Goal: Information Seeking & Learning: Learn about a topic

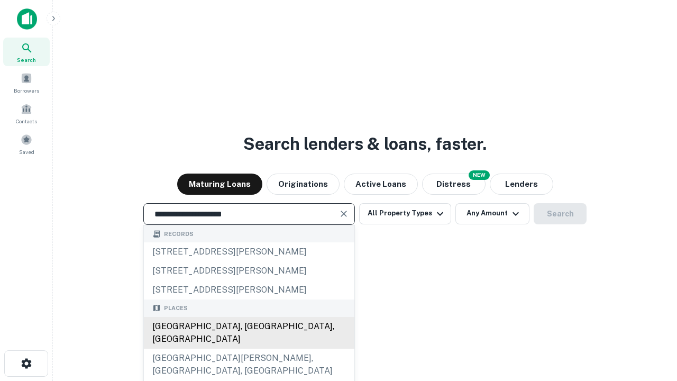
click at [249, 349] on div "[GEOGRAPHIC_DATA], [GEOGRAPHIC_DATA], [GEOGRAPHIC_DATA]" at bounding box center [249, 333] width 211 height 32
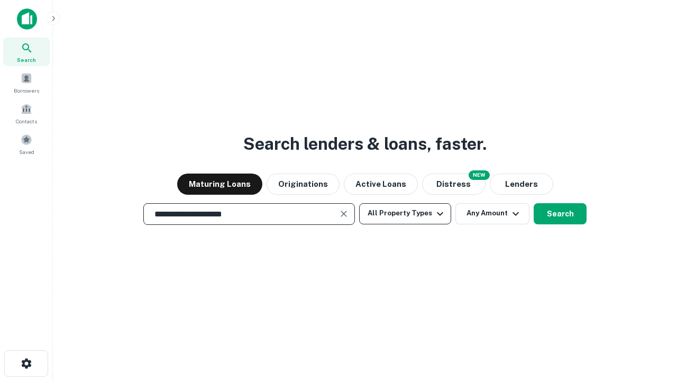
type input "**********"
click at [405, 213] on button "All Property Types" at bounding box center [405, 213] width 92 height 21
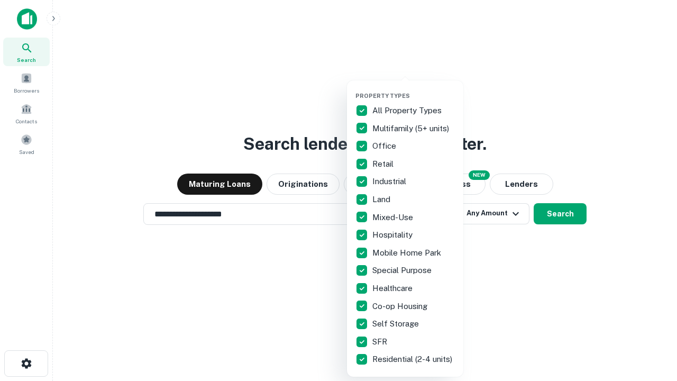
click at [414, 89] on button "button" at bounding box center [413, 89] width 116 height 1
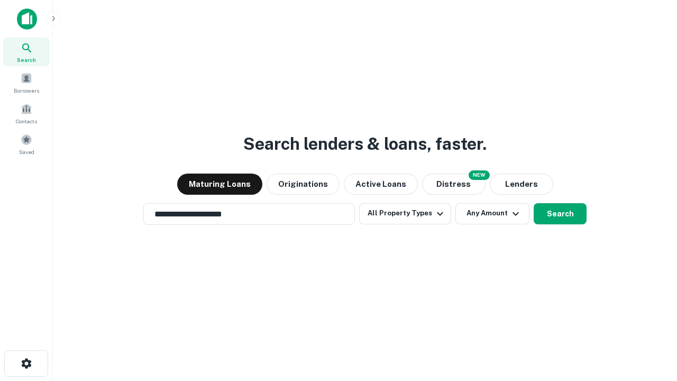
scroll to position [6, 127]
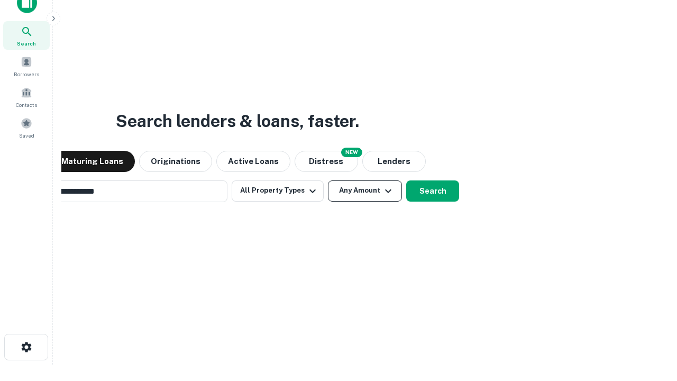
click at [328, 180] on button "Any Amount" at bounding box center [365, 190] width 74 height 21
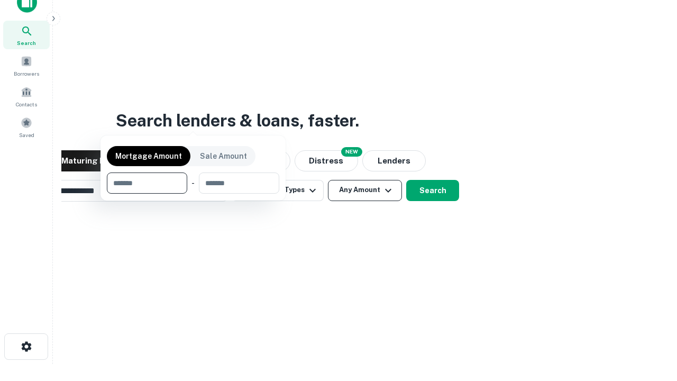
scroll to position [76, 299]
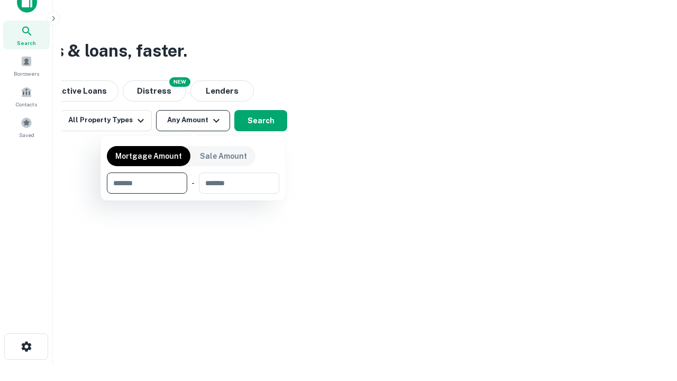
type input "*******"
click at [193, 194] on button "button" at bounding box center [193, 194] width 172 height 1
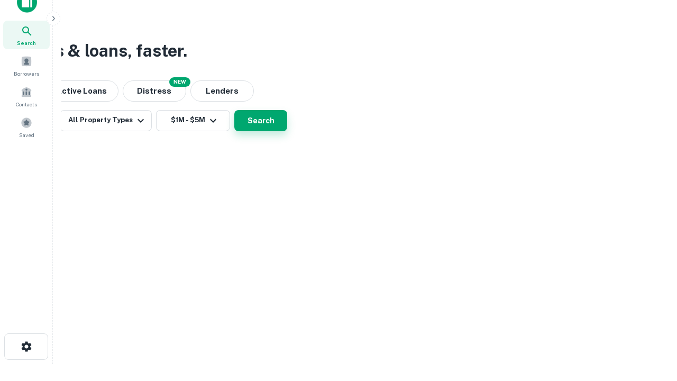
click at [287, 131] on button "Search" at bounding box center [260, 120] width 53 height 21
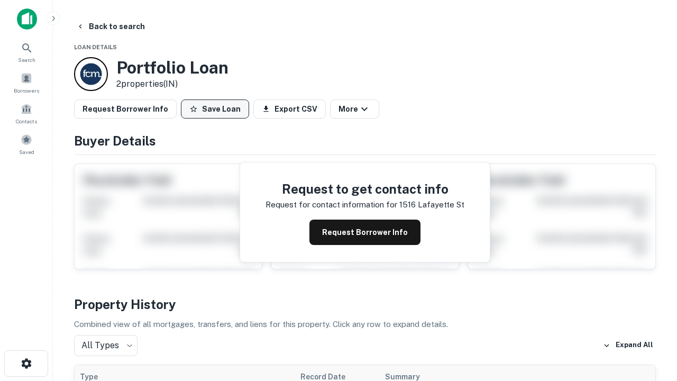
click at [215, 109] on button "Save Loan" at bounding box center [215, 108] width 68 height 19
click at [217, 109] on button "Save Loan" at bounding box center [215, 108] width 68 height 19
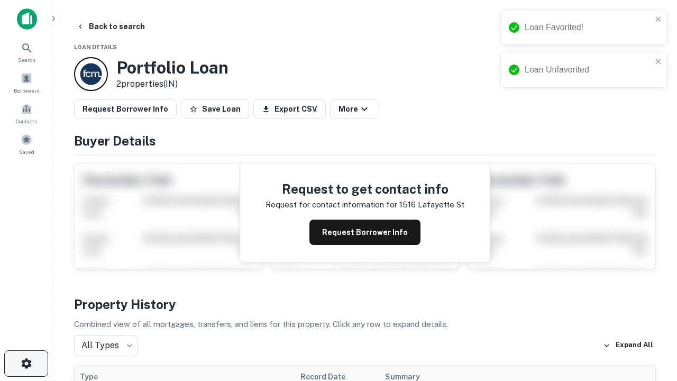
click at [26, 363] on icon "button" at bounding box center [26, 363] width 13 height 13
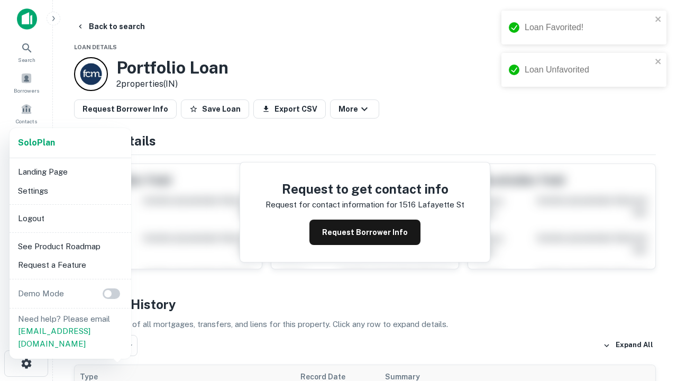
click at [70, 218] on li "Logout" at bounding box center [70, 218] width 113 height 19
